Goal: Navigation & Orientation: Find specific page/section

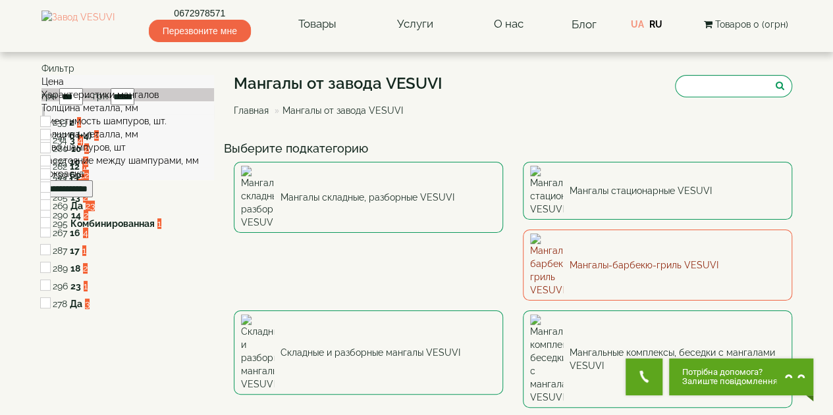
click at [523, 238] on link "Мангалы-барбекю-гриль VESUVI" at bounding box center [657, 265] width 269 height 71
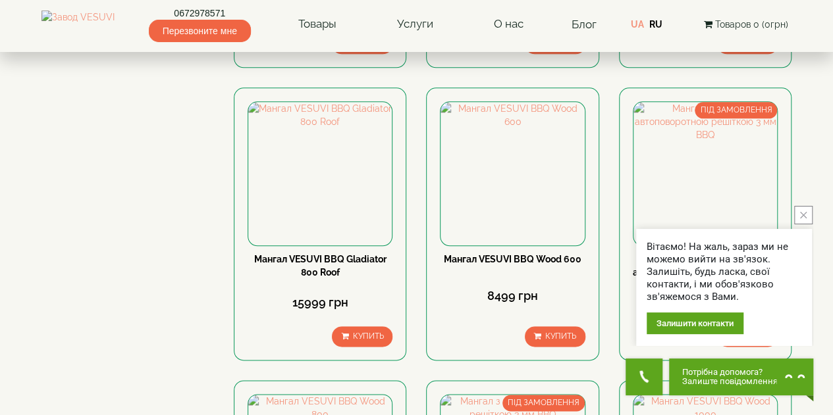
scroll to position [658, 0]
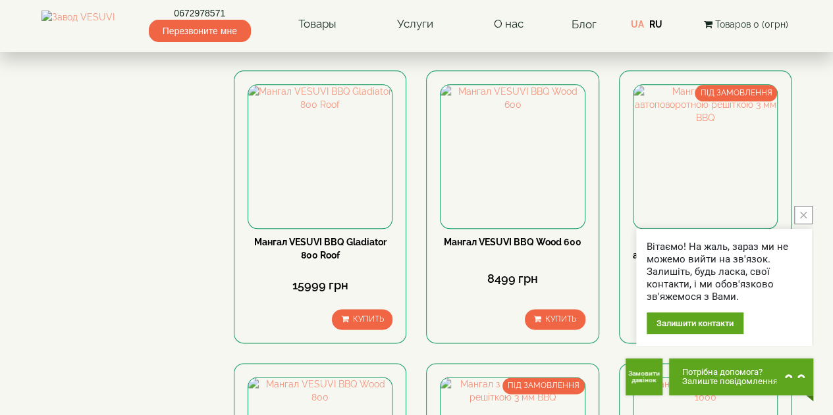
click at [801, 217] on icon "close button" at bounding box center [803, 215] width 7 height 7
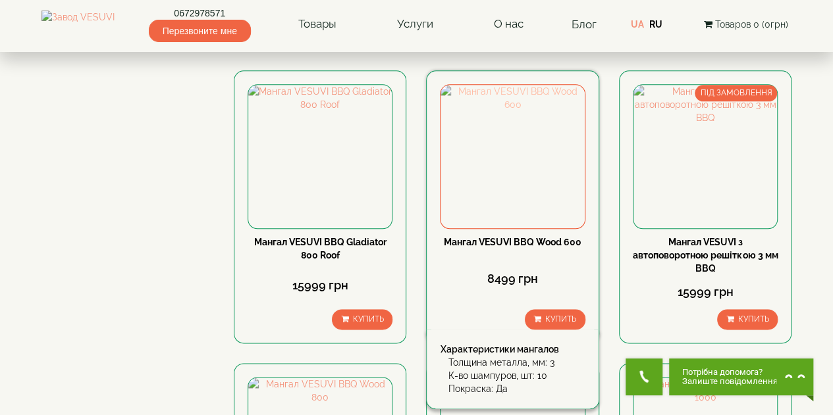
click at [490, 180] on img at bounding box center [512, 157] width 144 height 144
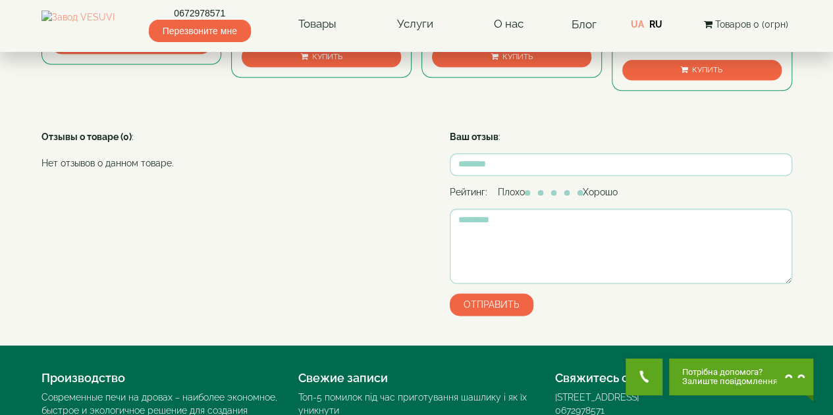
scroll to position [856, 0]
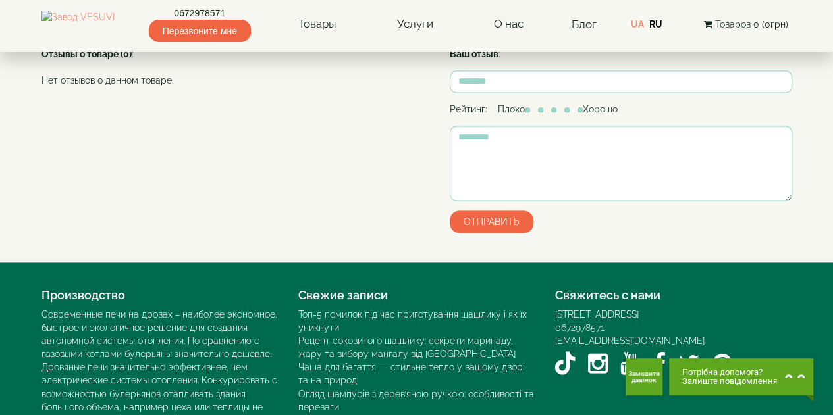
drag, startPoint x: 54, startPoint y: 147, endPoint x: 205, endPoint y: 157, distance: 151.1
click at [643, 22] on link "UA" at bounding box center [636, 24] width 13 height 11
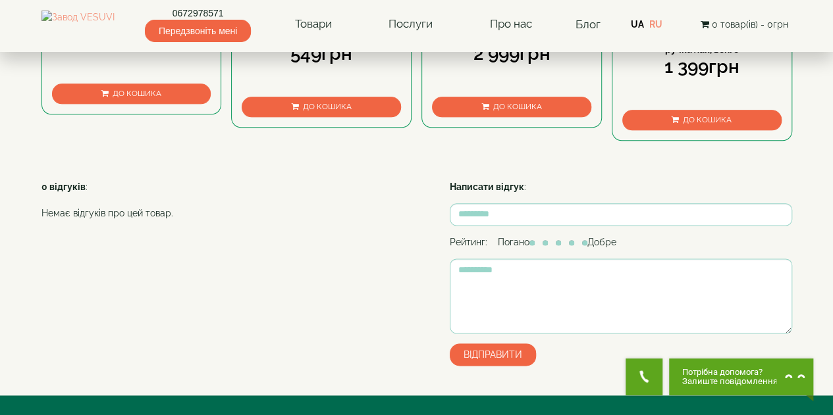
scroll to position [856, 0]
